Goal: Information Seeking & Learning: Learn about a topic

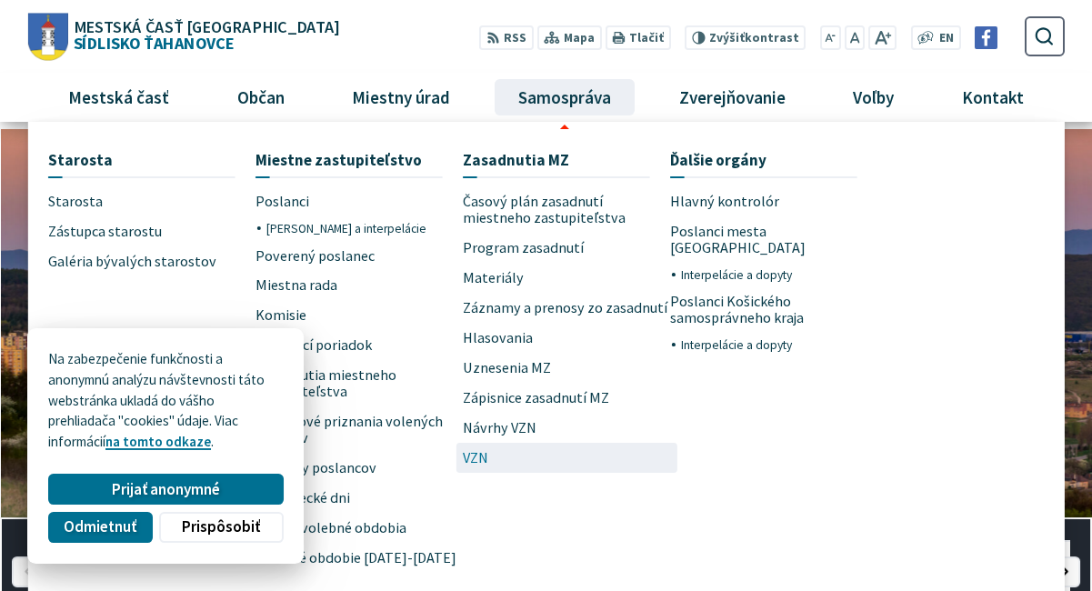
click at [480, 462] on span "VZN" at bounding box center [475, 458] width 25 height 30
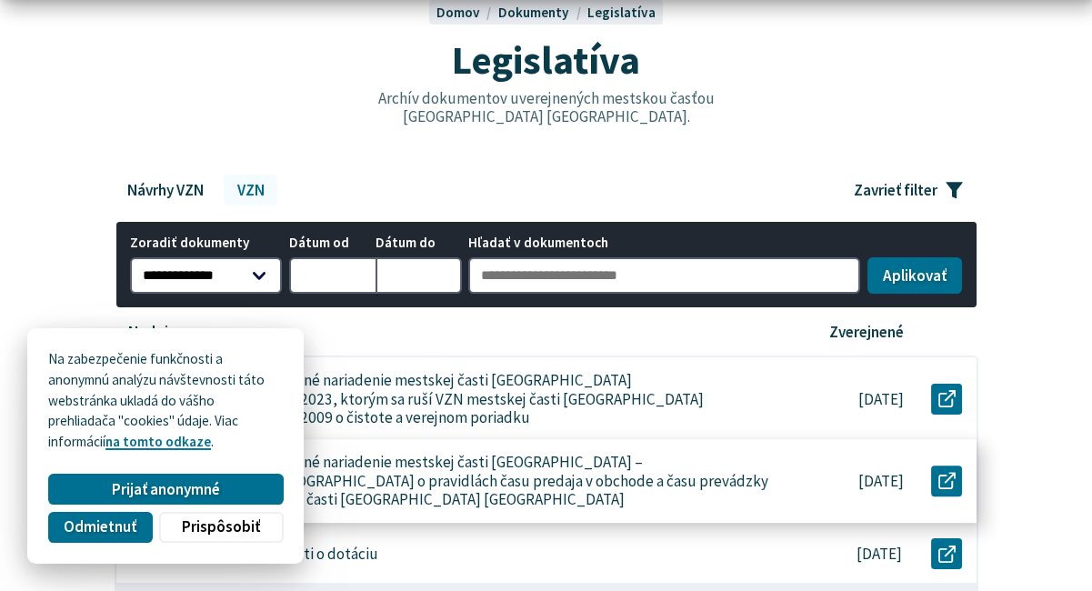
scroll to position [364, 0]
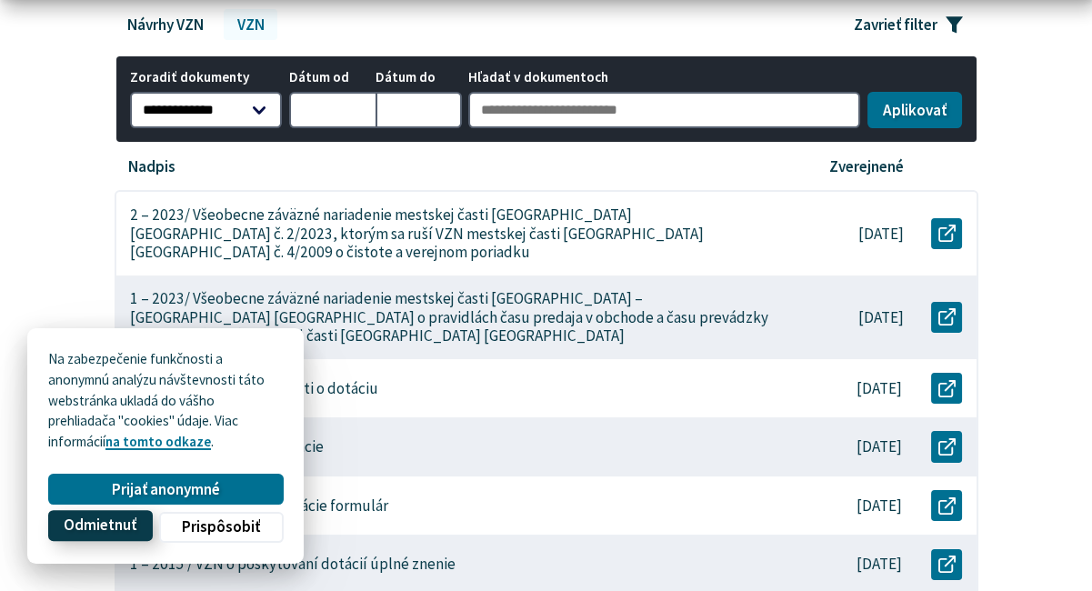
click at [122, 523] on span "Odmietnuť" at bounding box center [100, 526] width 73 height 19
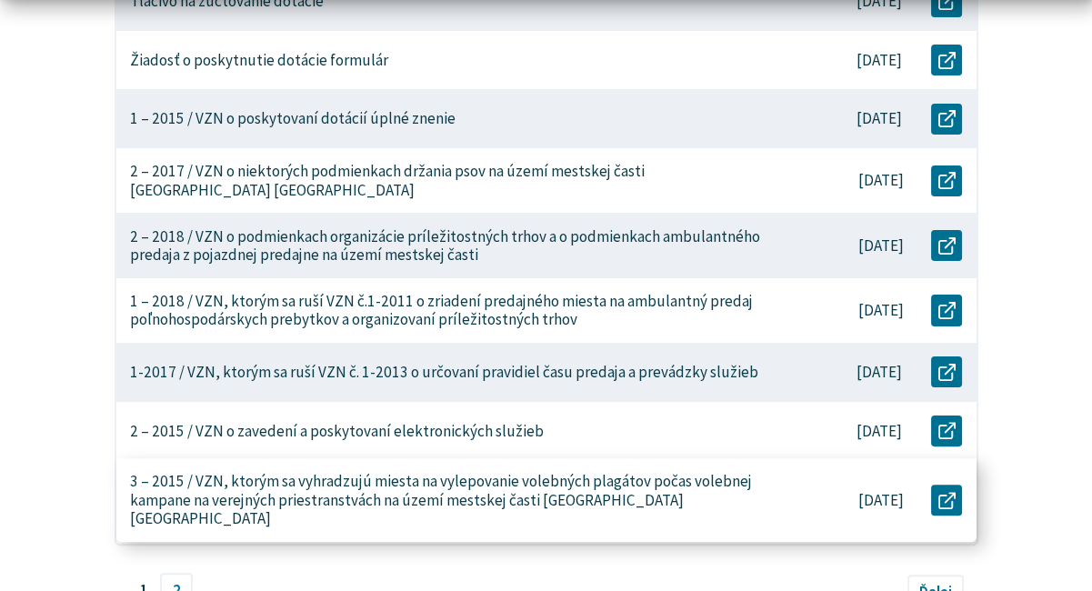
scroll to position [909, 0]
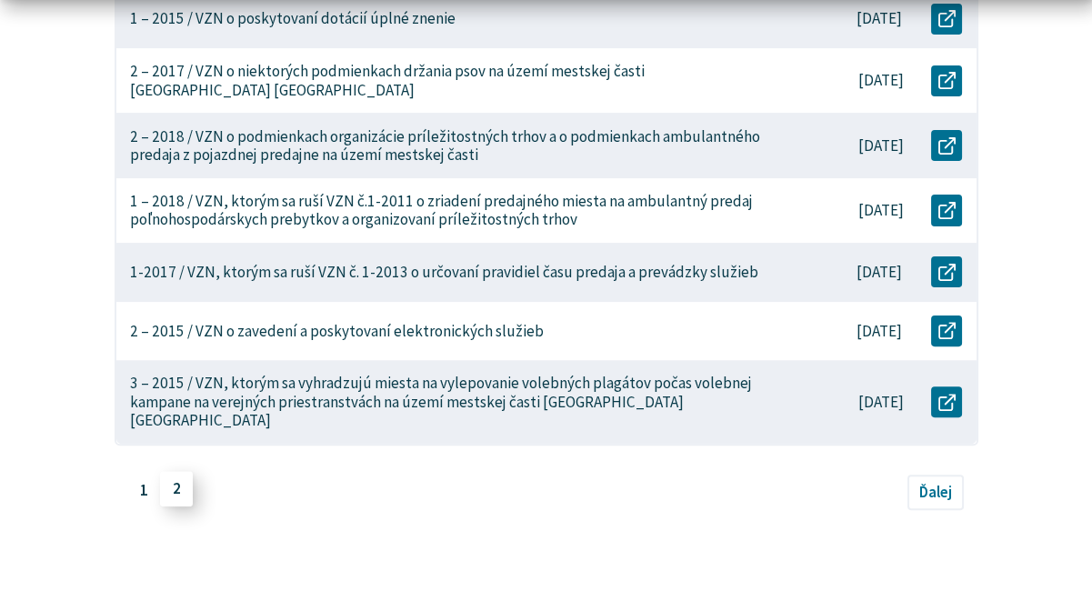
click at [184, 472] on link "2" at bounding box center [176, 489] width 33 height 35
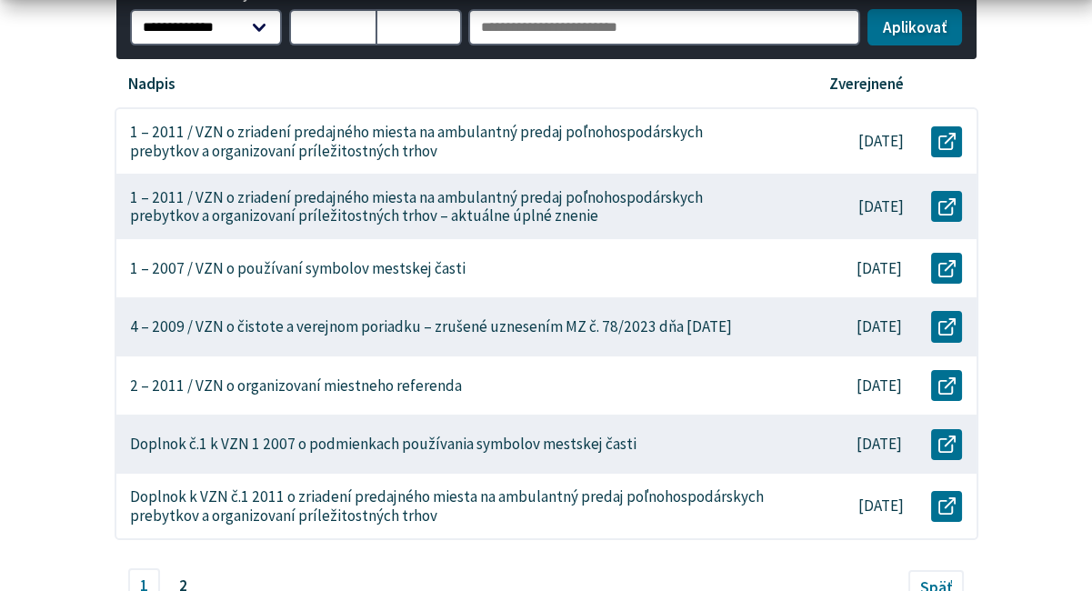
scroll to position [455, 0]
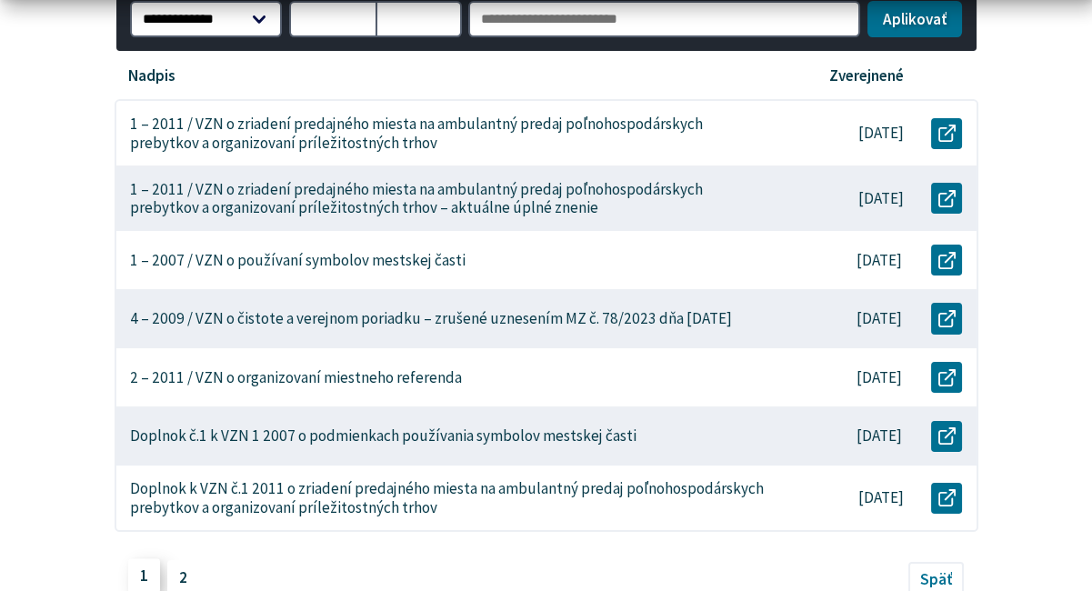
click at [145, 578] on link "1" at bounding box center [144, 575] width 33 height 35
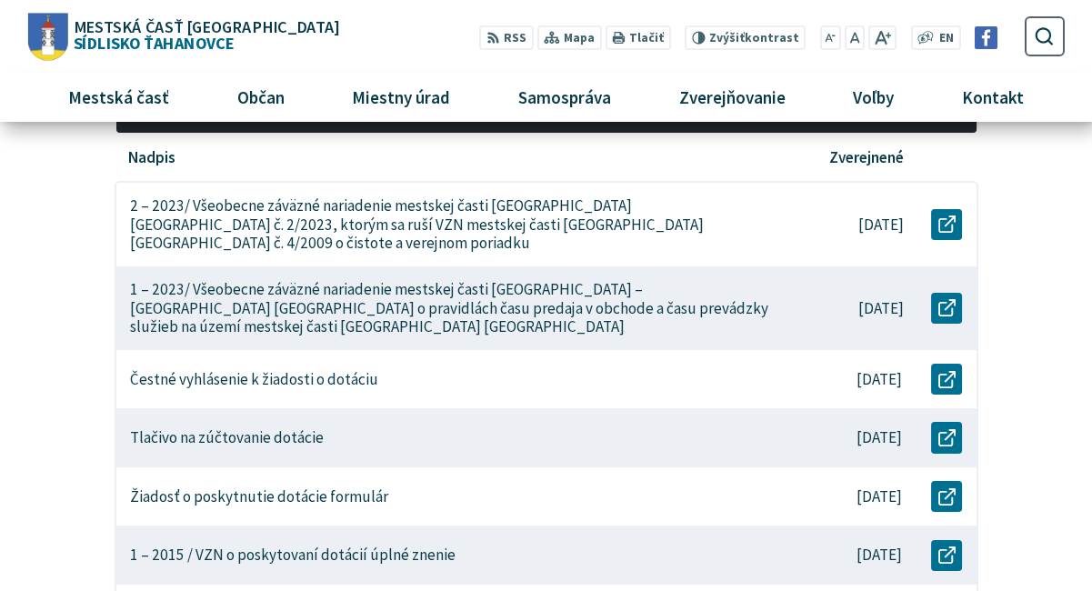
scroll to position [364, 0]
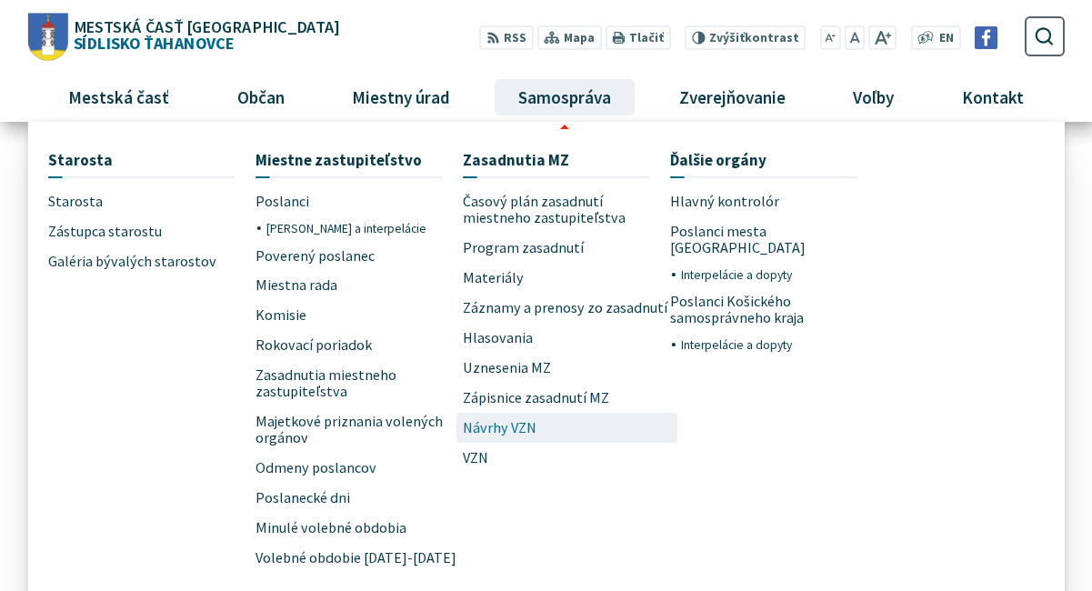
click at [494, 421] on span "Návrhy VZN" at bounding box center [500, 428] width 74 height 30
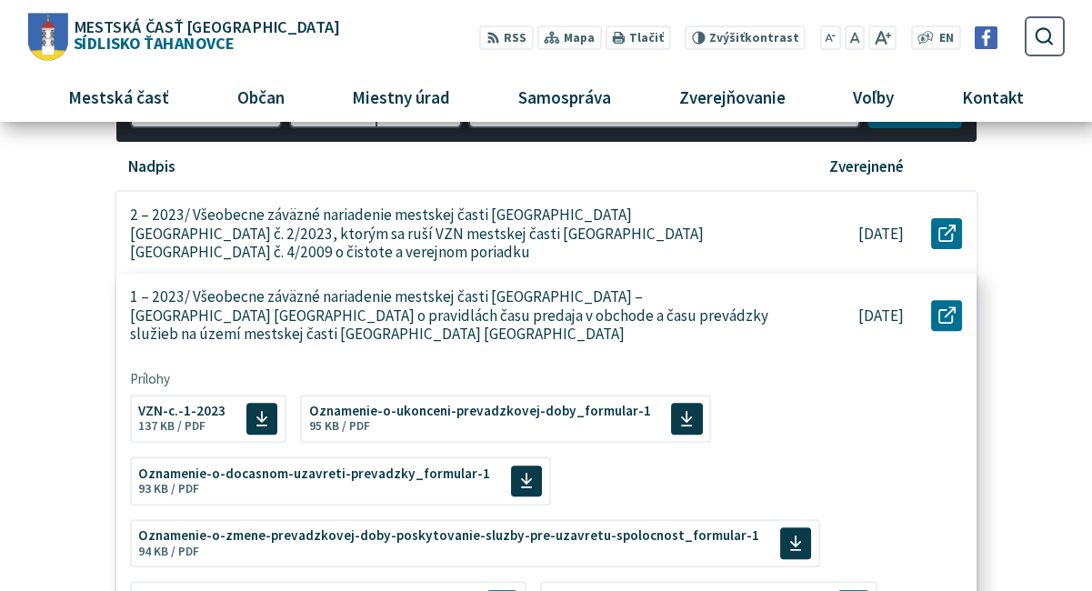
click at [256, 297] on p "1 – 2023/ Všeobecne záväzné nariadenie mestskej časti Košice – Sídlisko Ťahanov…" at bounding box center [452, 315] width 645 height 56
click at [197, 417] on span "Veľkosť a typ súboru 137 KB / PDF" at bounding box center [171, 424] width 67 height 15
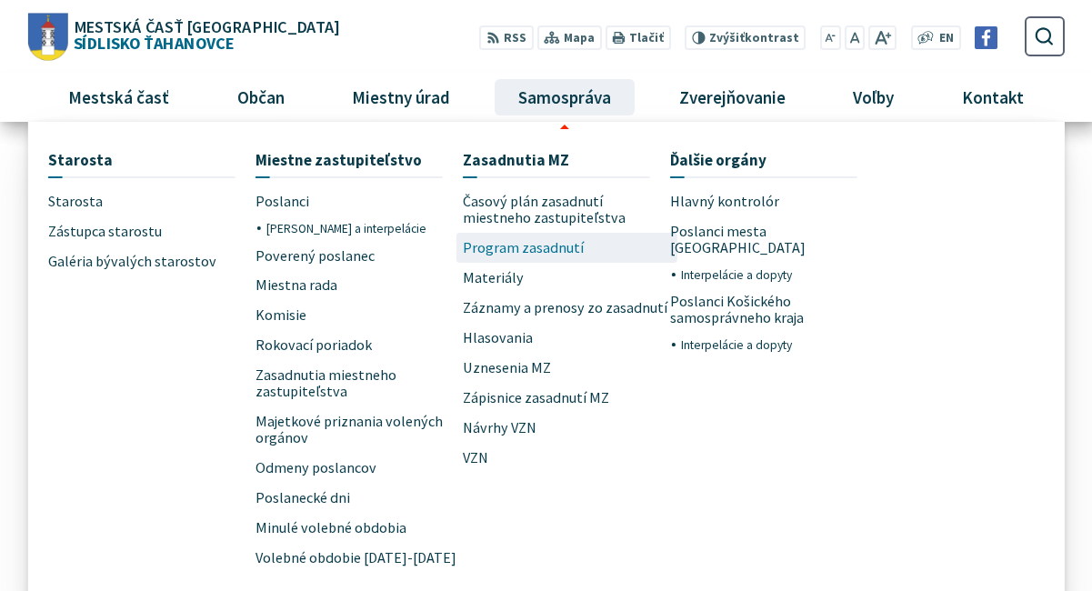
click at [536, 242] on span "Program zasadnutí" at bounding box center [523, 248] width 121 height 30
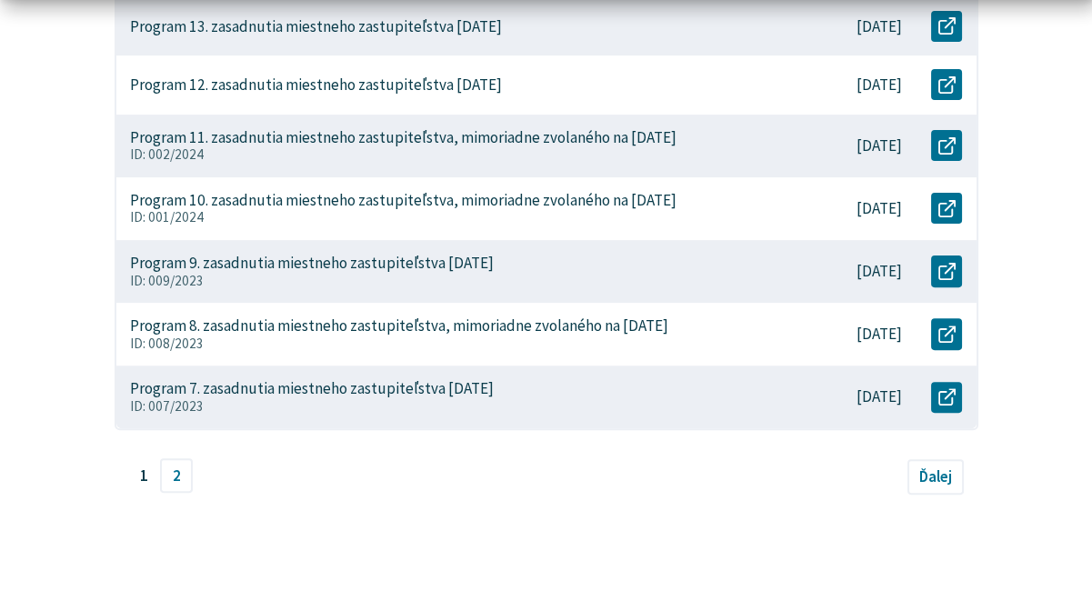
scroll to position [1000, 0]
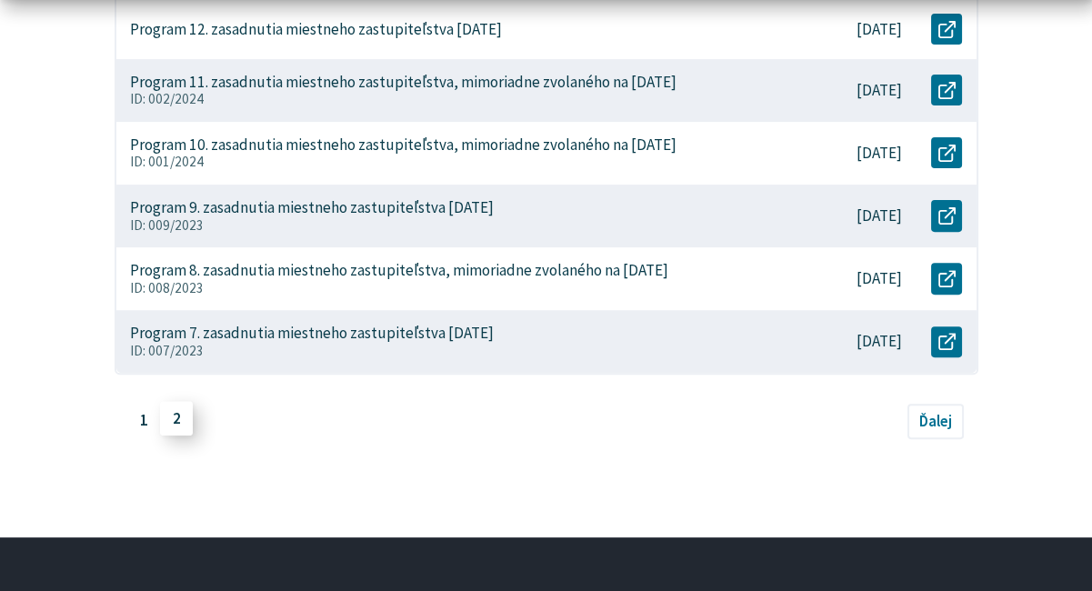
click at [171, 421] on link "2" at bounding box center [176, 418] width 33 height 35
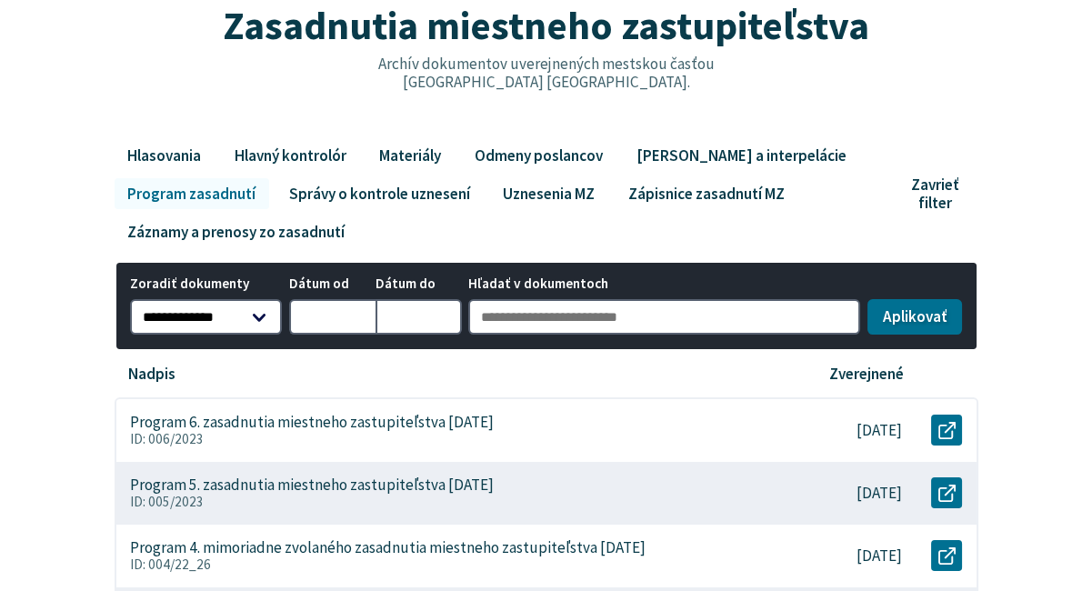
scroll to position [364, 0]
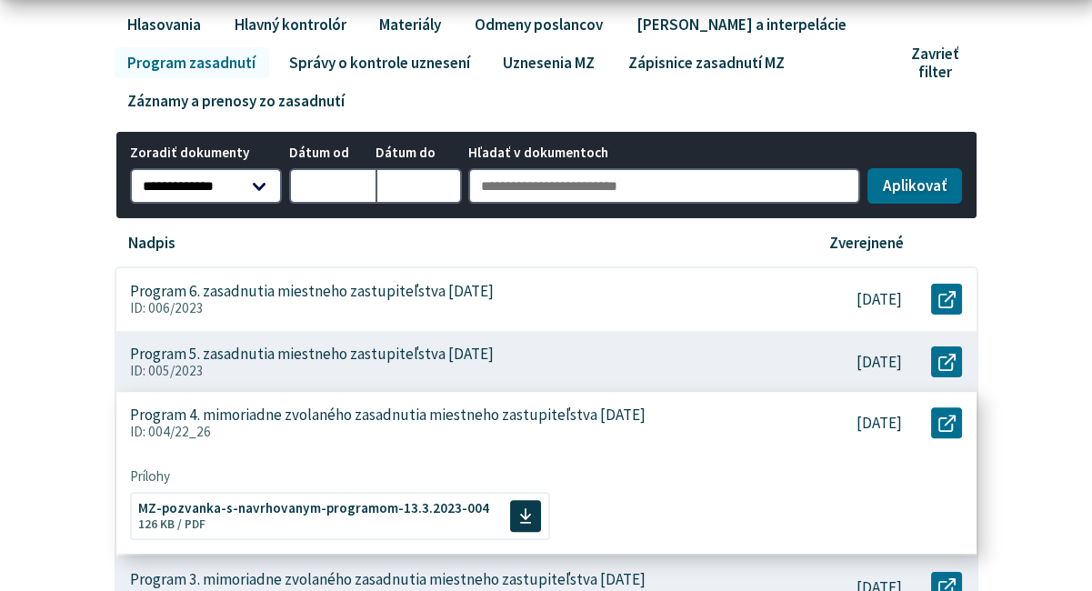
click at [353, 414] on p "Program 4. mimoriadne zvolaného zasadnutia miestneho zastupiteľstva 13.3.2023" at bounding box center [388, 415] width 516 height 19
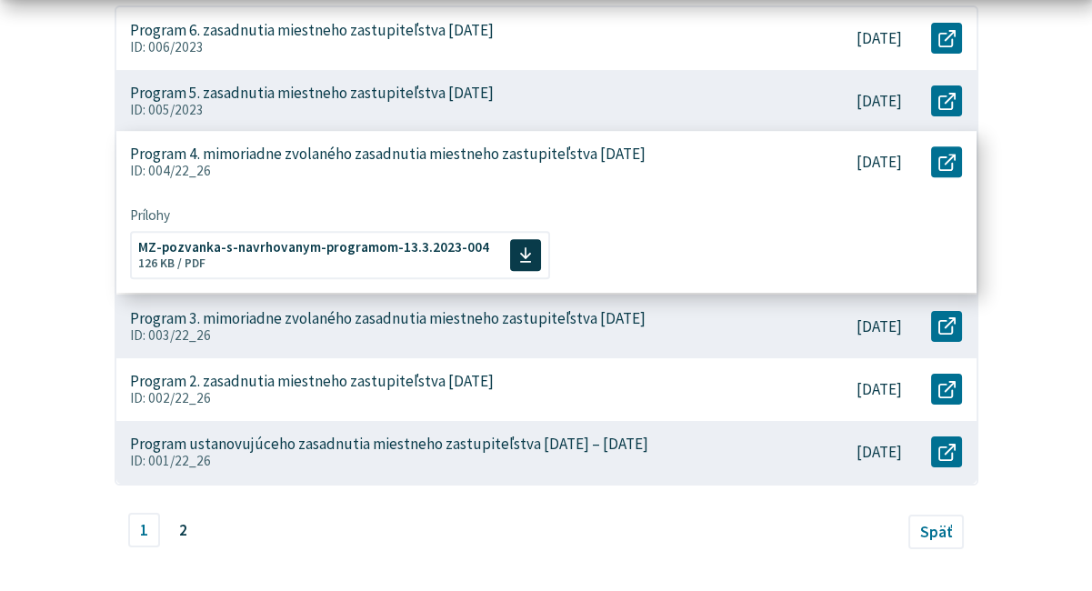
scroll to position [637, 0]
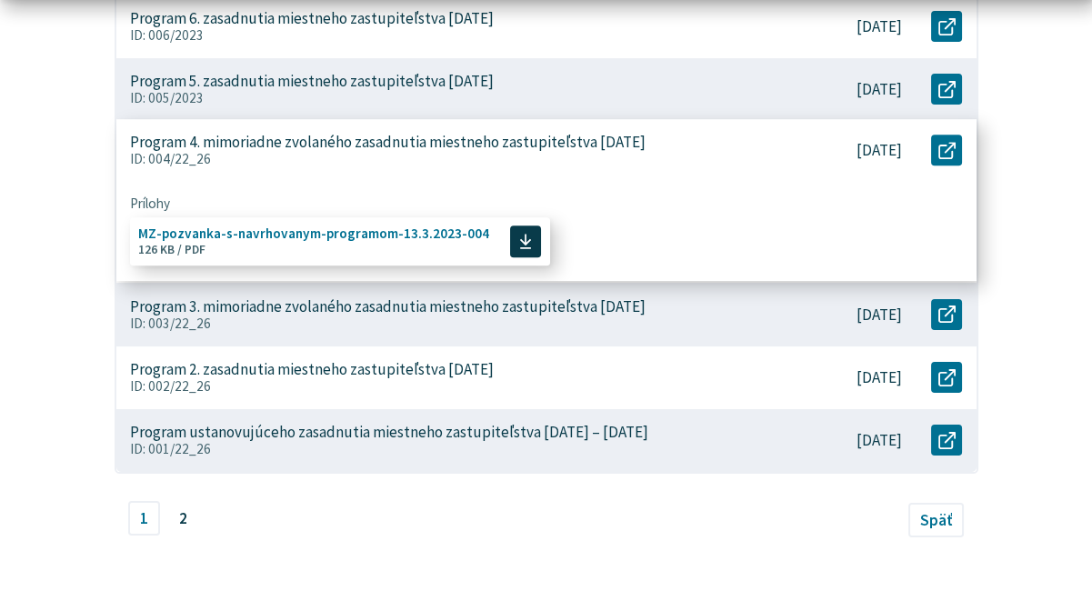
click at [377, 241] on span "MZ-pozvanka-s-navrhovanym-programom-13.3.2023-004" at bounding box center [313, 234] width 351 height 14
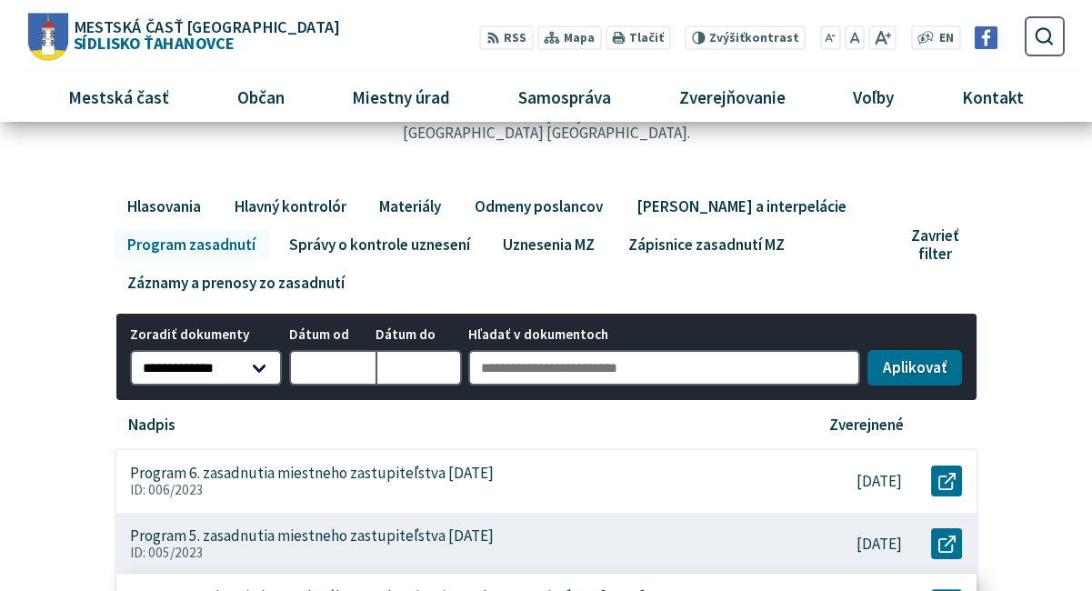
scroll to position [0, 0]
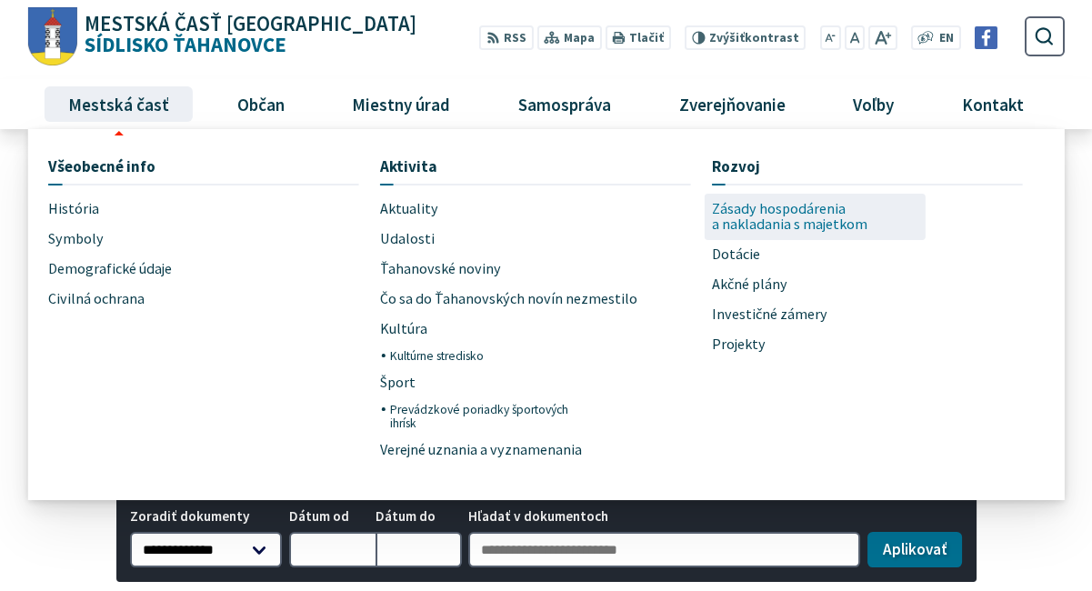
click at [837, 216] on span "Zásady hospodárenia a nakladania s majetkom" at bounding box center [815, 217] width 207 height 46
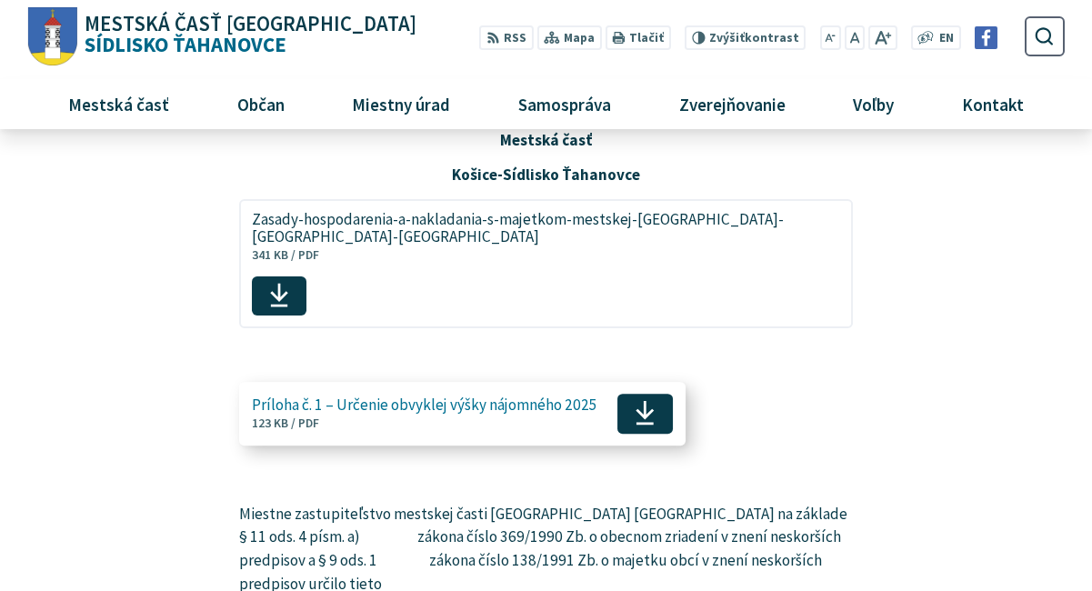
click at [483, 413] on span "Príloha č. 1 – Určenie obvyklej výšky nájomného 2025" at bounding box center [425, 404] width 346 height 17
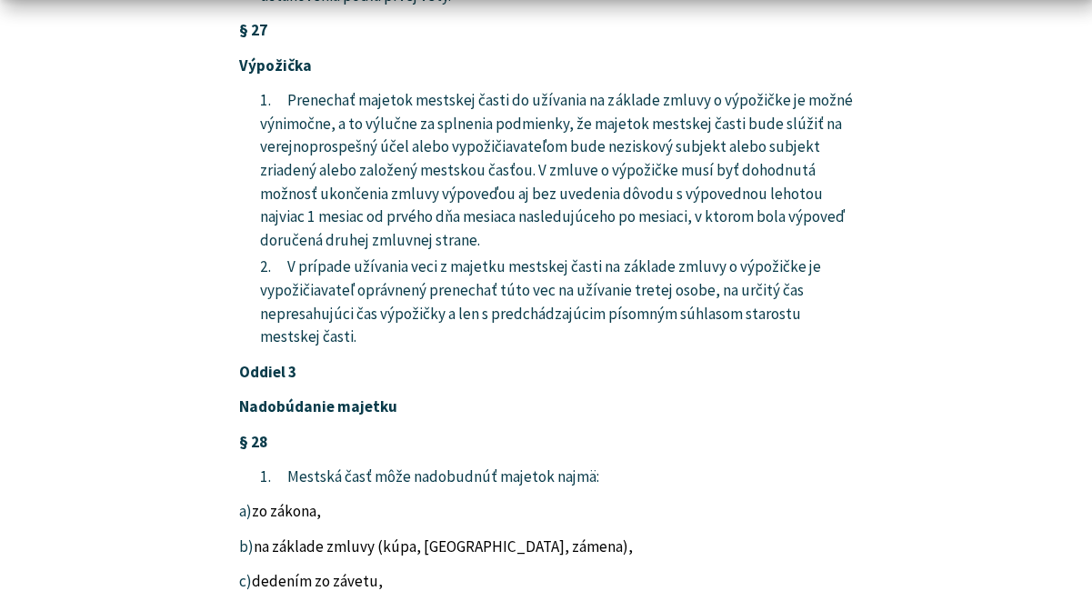
scroll to position [16128, 0]
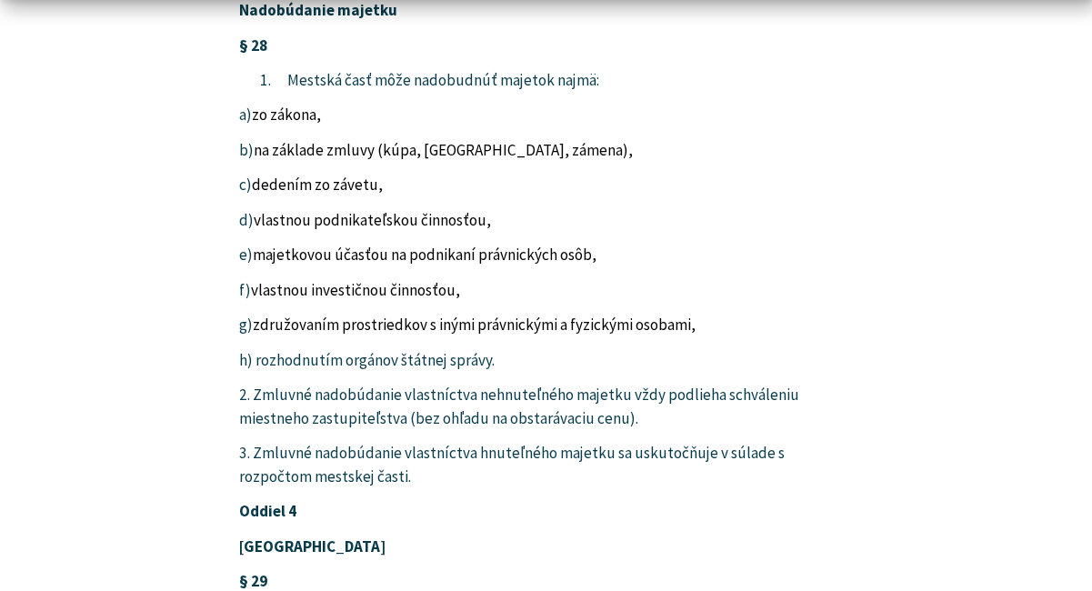
click at [378, 536] on p "[GEOGRAPHIC_DATA]" at bounding box center [546, 548] width 614 height 24
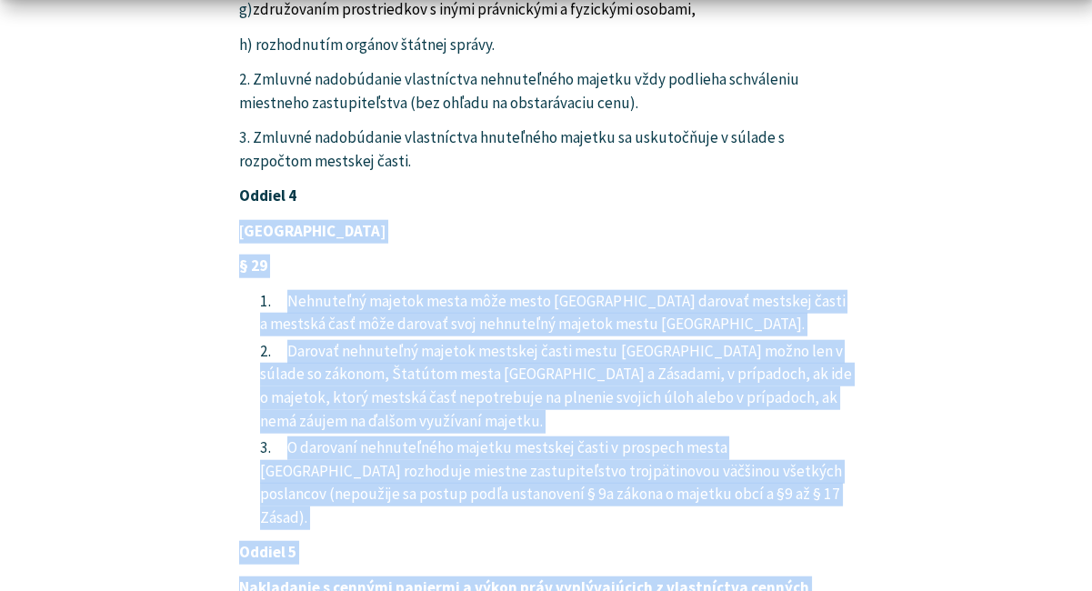
scroll to position [16483, 0]
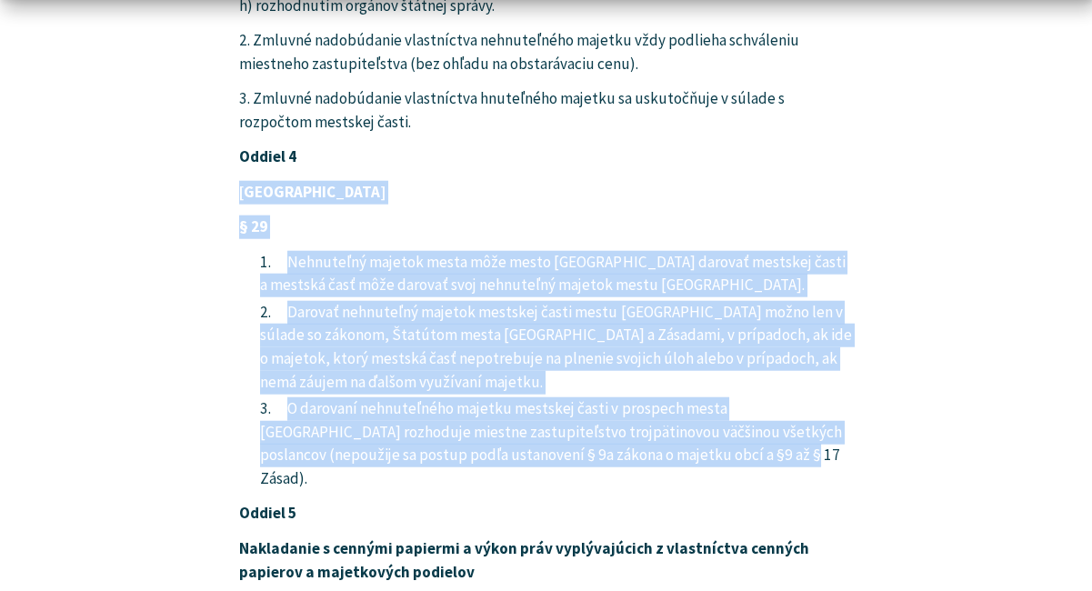
drag, startPoint x: 237, startPoint y: 291, endPoint x: 698, endPoint y: 208, distance: 468.4
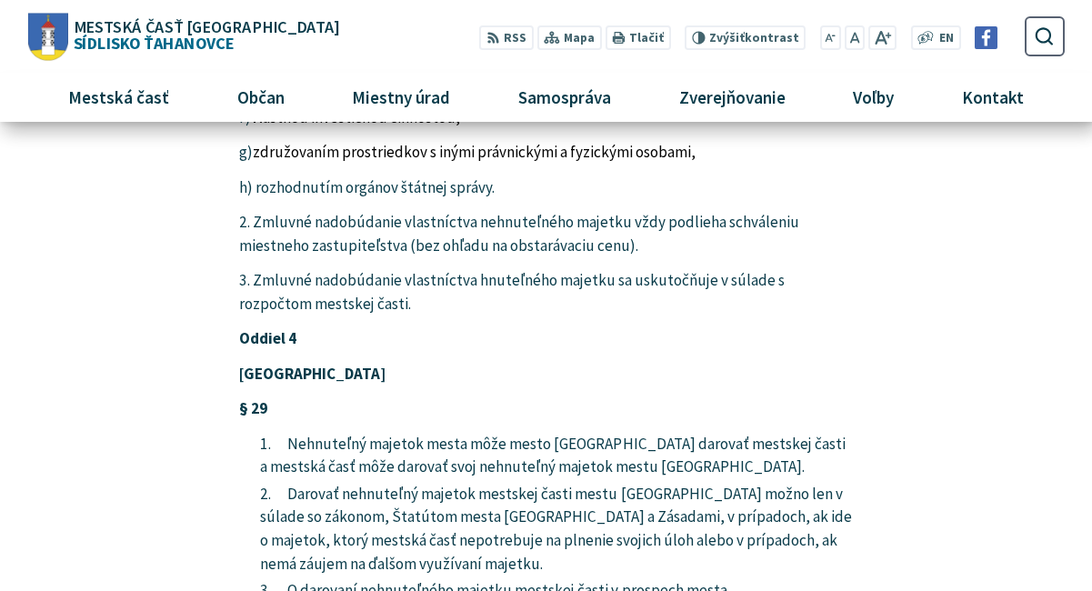
scroll to position [16210, 0]
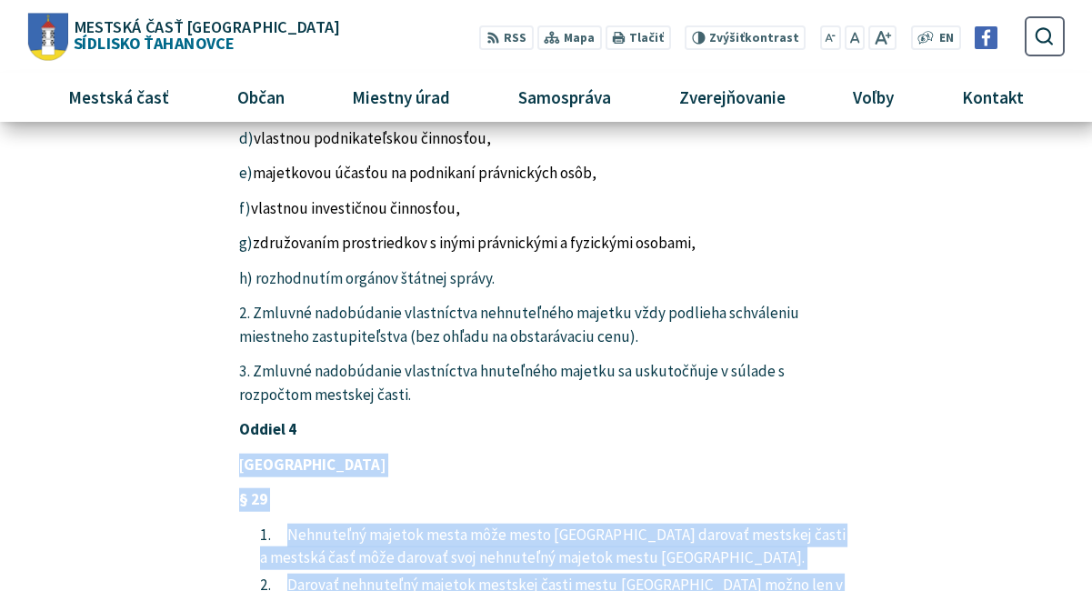
drag, startPoint x: 242, startPoint y: 213, endPoint x: 715, endPoint y: 470, distance: 538.4
click at [543, 524] on li "Nehnuteľný majetok mesta môže mesto Košice darovať mestskej časti a mestská čas…" at bounding box center [556, 547] width 593 height 46
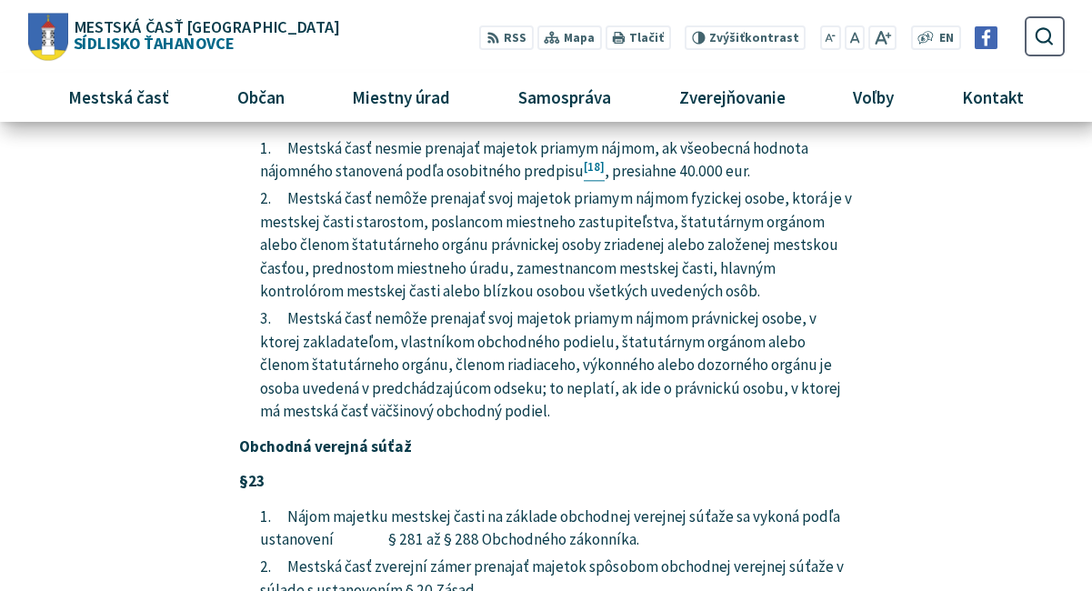
scroll to position [12855, 0]
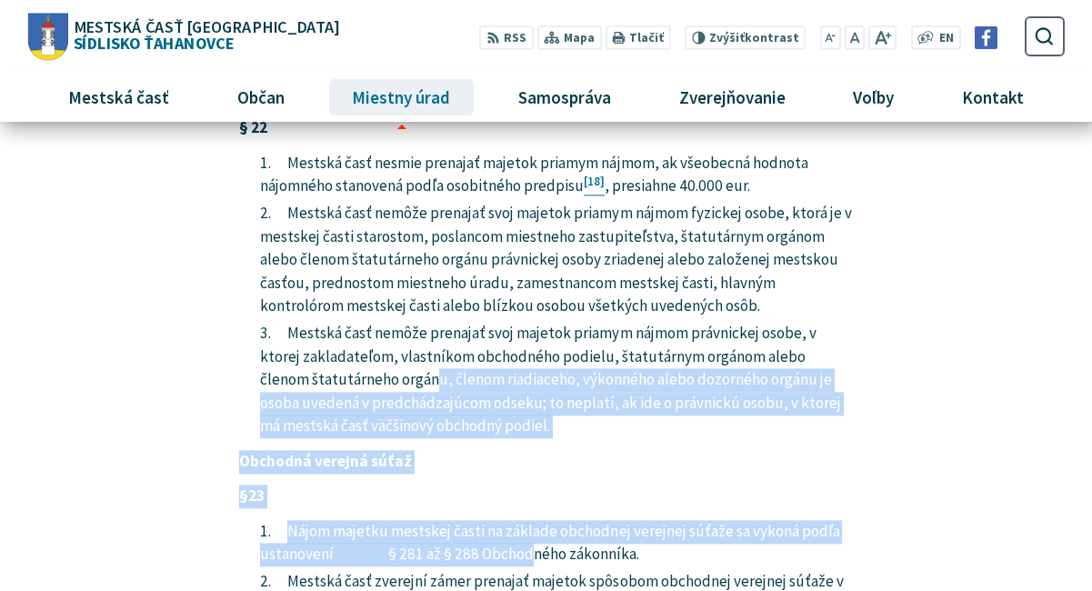
drag, startPoint x: 536, startPoint y: 297, endPoint x: 333, endPoint y: 121, distance: 268.8
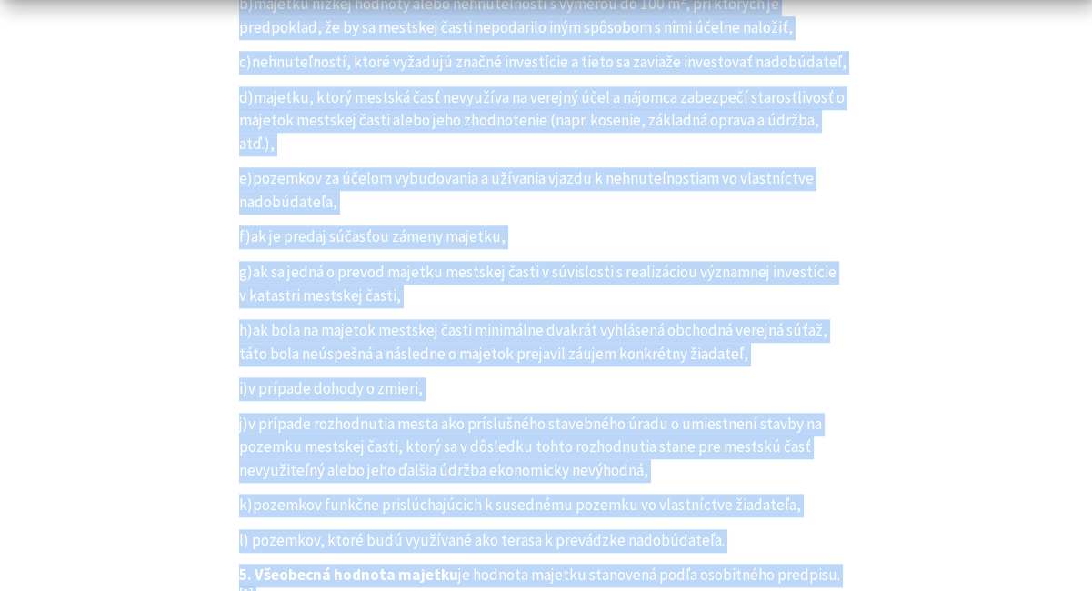
scroll to position [2556, 0]
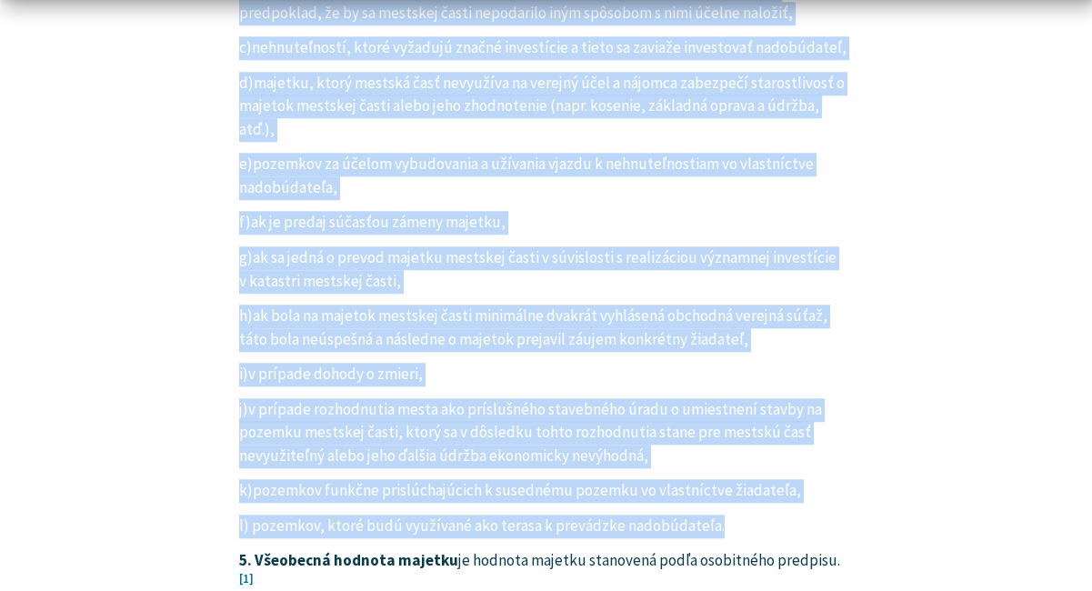
drag, startPoint x: 239, startPoint y: 103, endPoint x: 738, endPoint y: 387, distance: 574.7
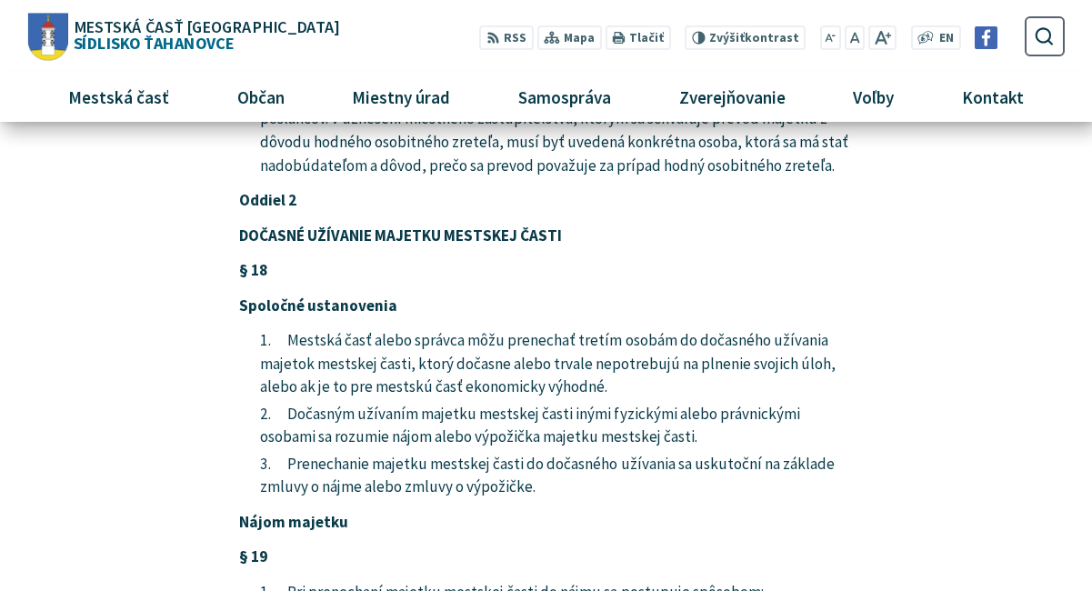
scroll to position [10013, 0]
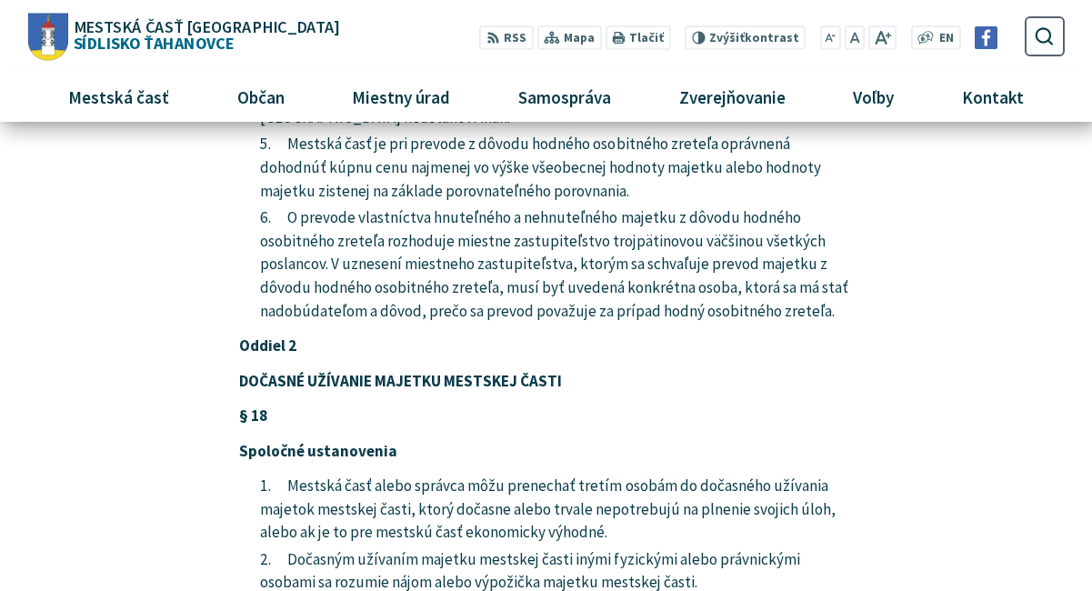
drag, startPoint x: 244, startPoint y: 416, endPoint x: 439, endPoint y: 485, distance: 207.4
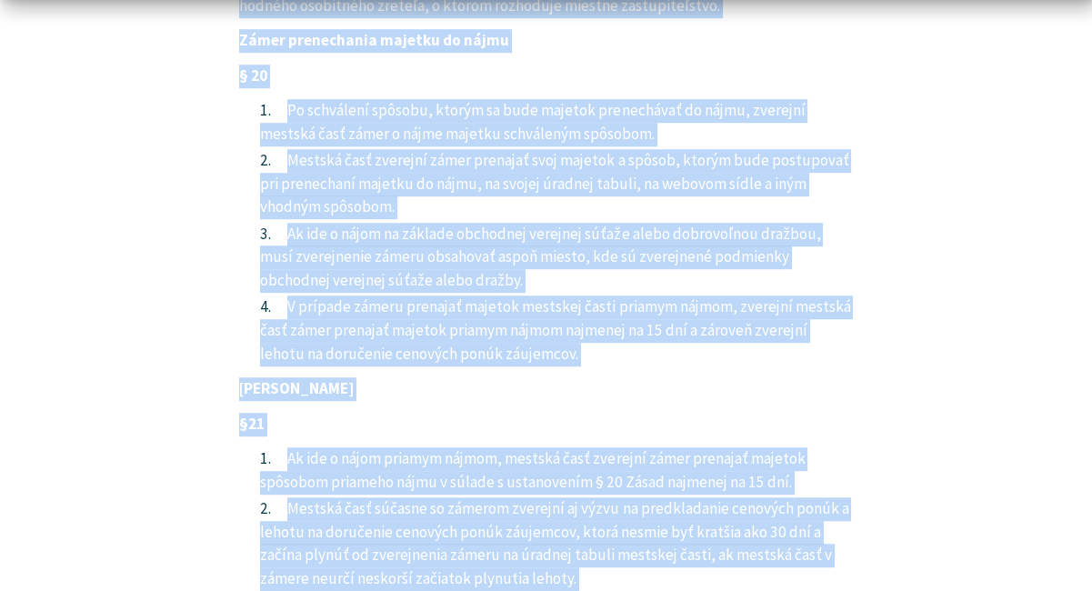
scroll to position [11903, 0]
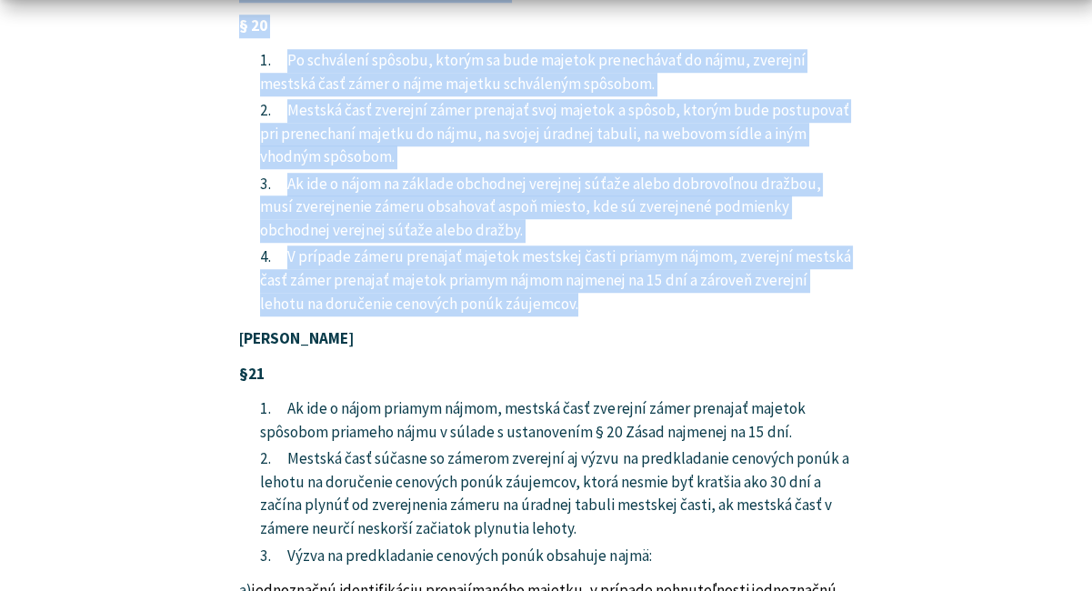
drag, startPoint x: 242, startPoint y: 414, endPoint x: 644, endPoint y: 60, distance: 535.4
click at [644, 60] on article "Mestská časť Košice-Sídlisko Ťahanovce Zasady-hospodarenia-a-nakladania-s-majet…" at bounding box center [546, 137] width 1092 height 23820
copy article "Nájom majetku § 19 Pri prenechaní majetku mestskej časti do nájmu sa postupuje …"
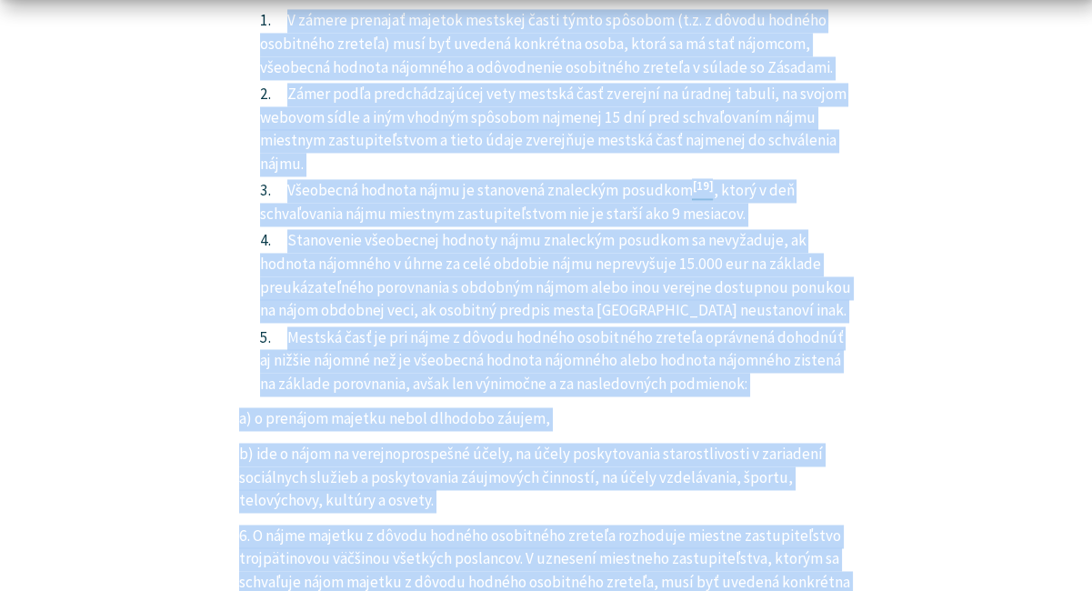
scroll to position [14110, 0]
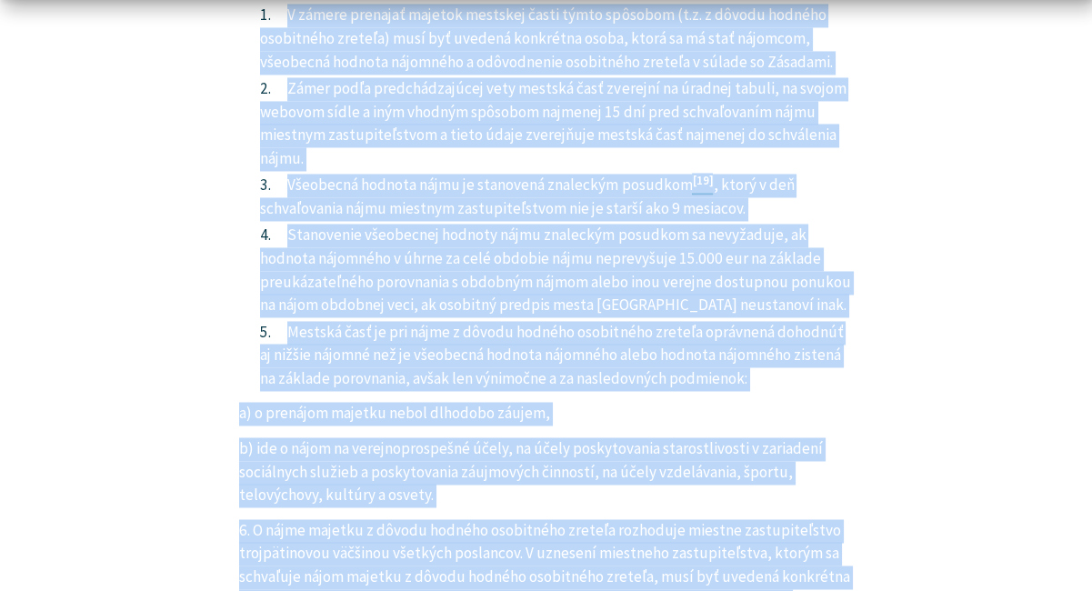
drag, startPoint x: 246, startPoint y: 385, endPoint x: 392, endPoint y: 380, distance: 145.6
copy article "ájom z dôvodu hodného osobitného zreteľa V zámere prenajať majetok mestskej čas…"
click at [466, 519] on p "6. O nájme majetku z dôvodu hodného osobitného zreteľa rozhoduje miestne zastup…" at bounding box center [546, 577] width 614 height 116
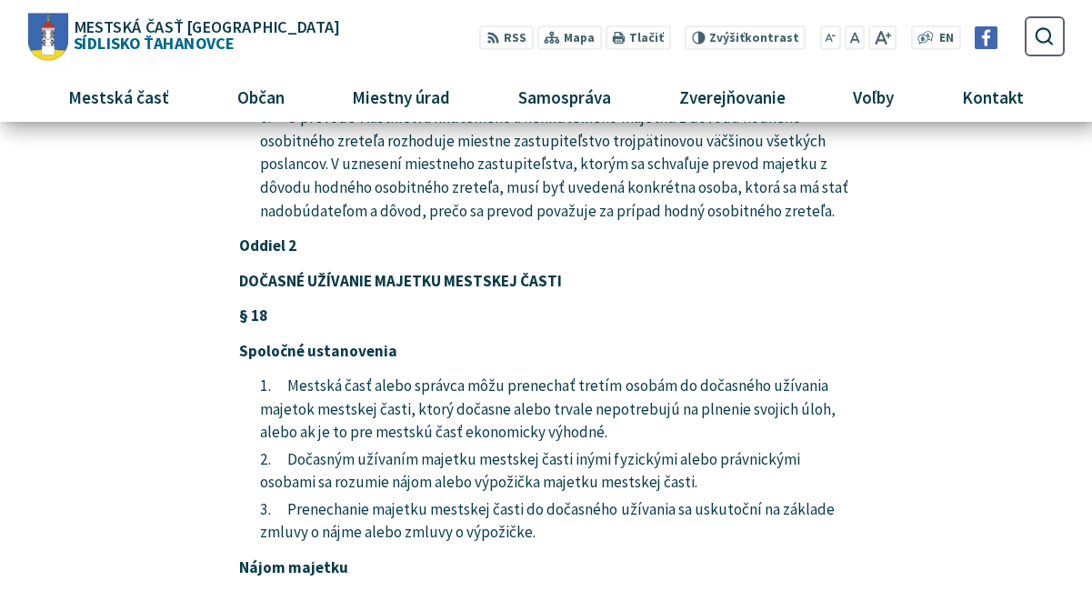
scroll to position [10069, 0]
